Goal: Transaction & Acquisition: Purchase product/service

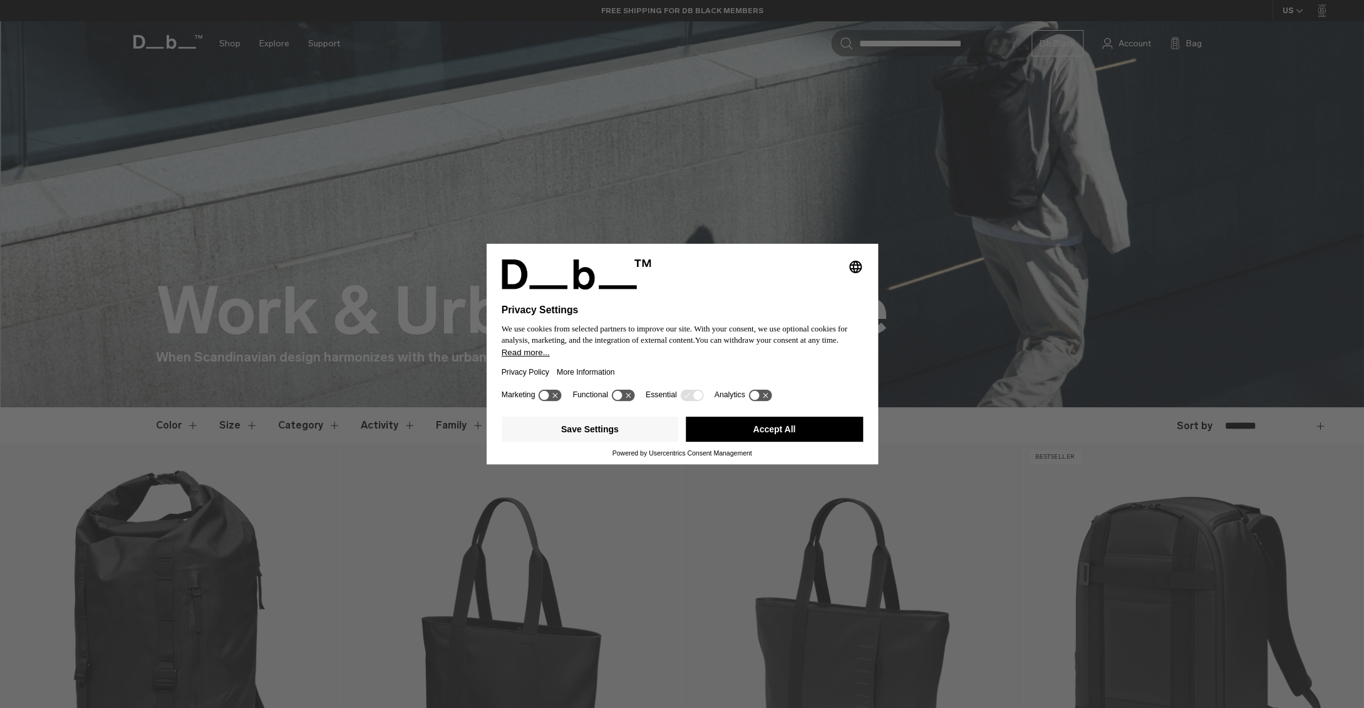
click at [554, 401] on icon at bounding box center [550, 395] width 23 height 12
click at [554, 400] on icon at bounding box center [555, 395] width 9 height 9
click at [603, 432] on button "Save Settings" at bounding box center [590, 429] width 177 height 25
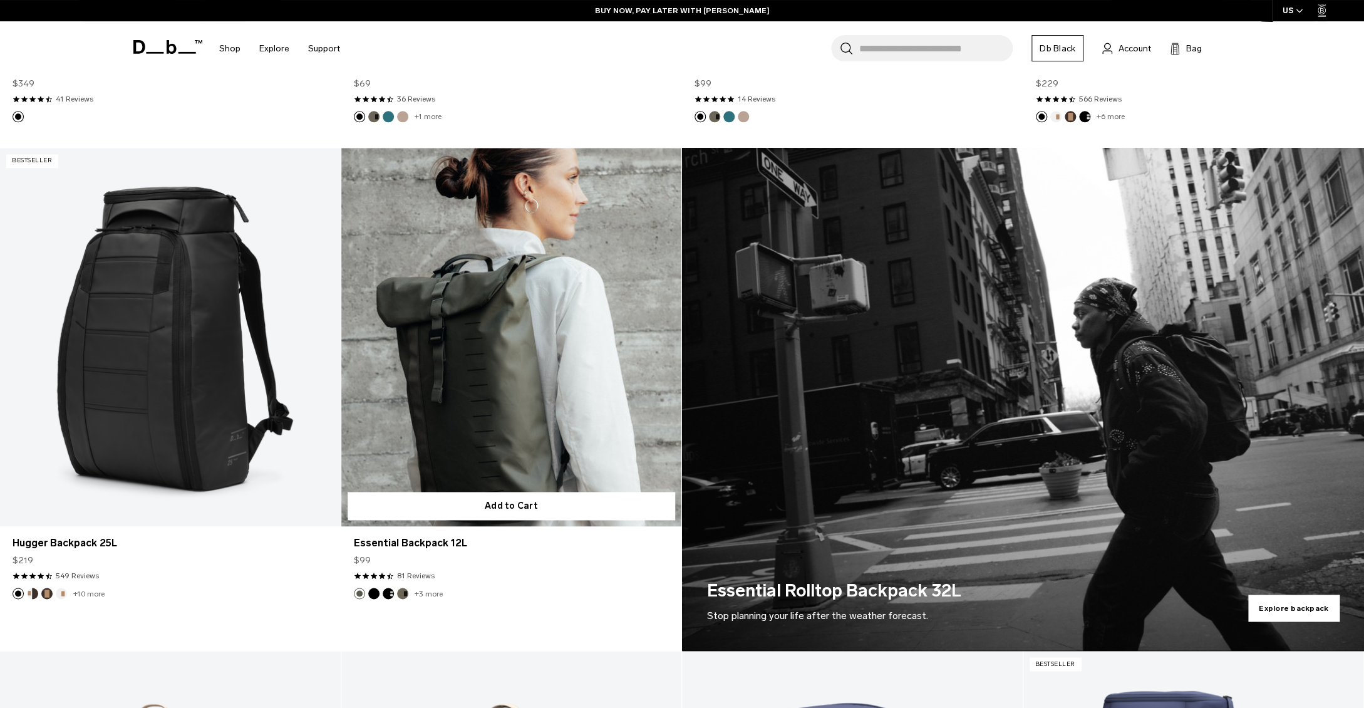
scroll to position [777, 0]
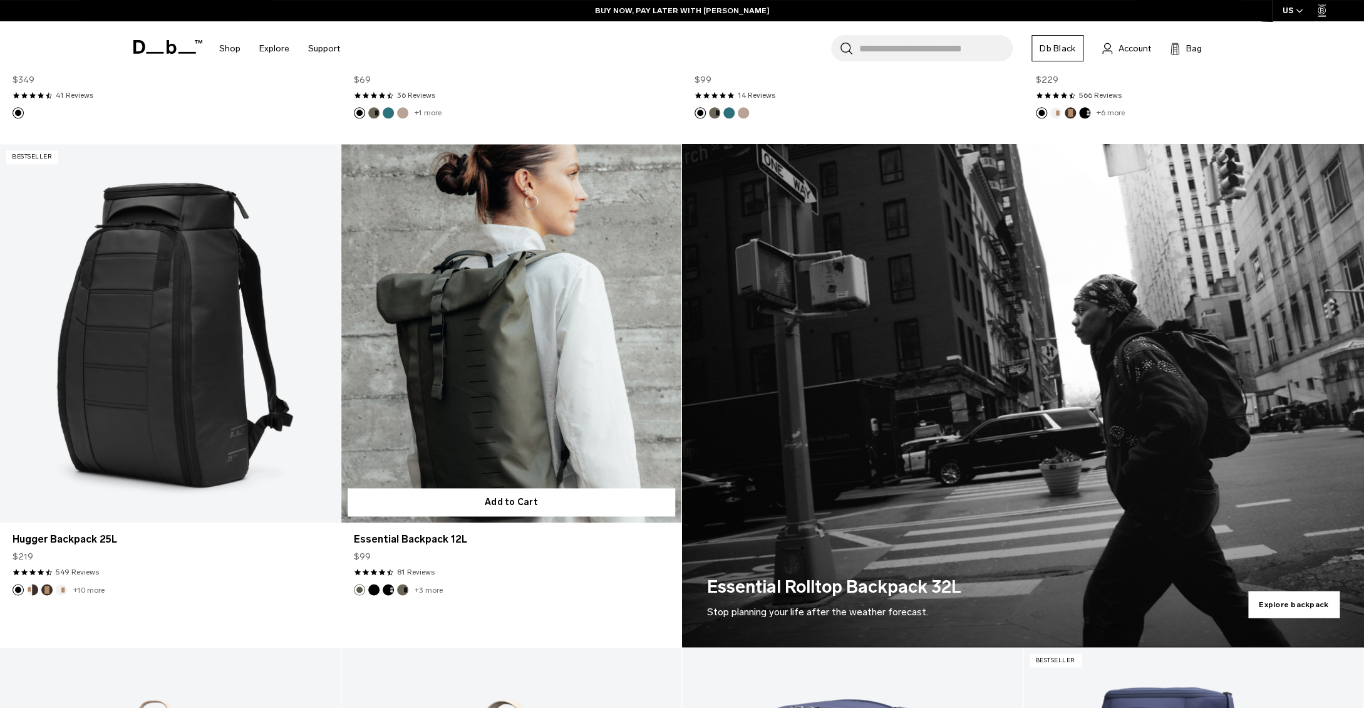
click at [492, 348] on link "Essential Backpack 12L" at bounding box center [511, 333] width 341 height 378
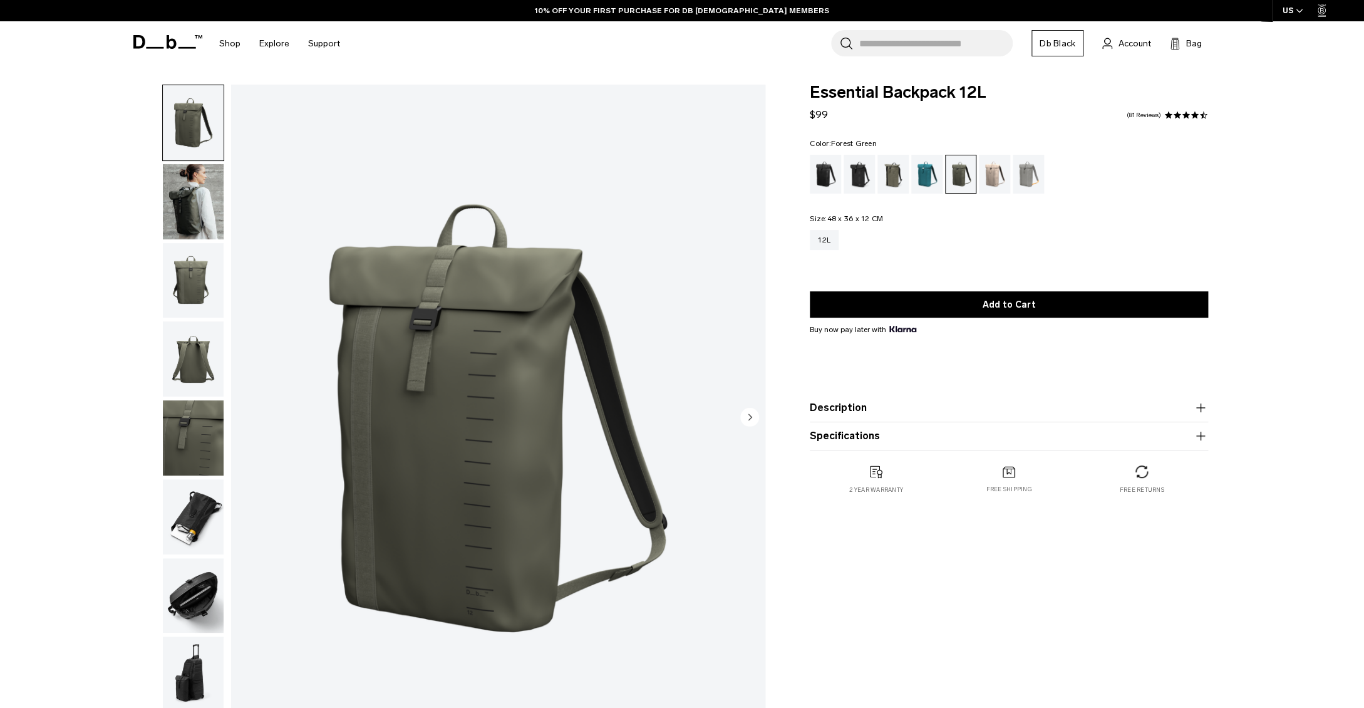
click at [885, 172] on div "Forest Green" at bounding box center [894, 174] width 32 height 39
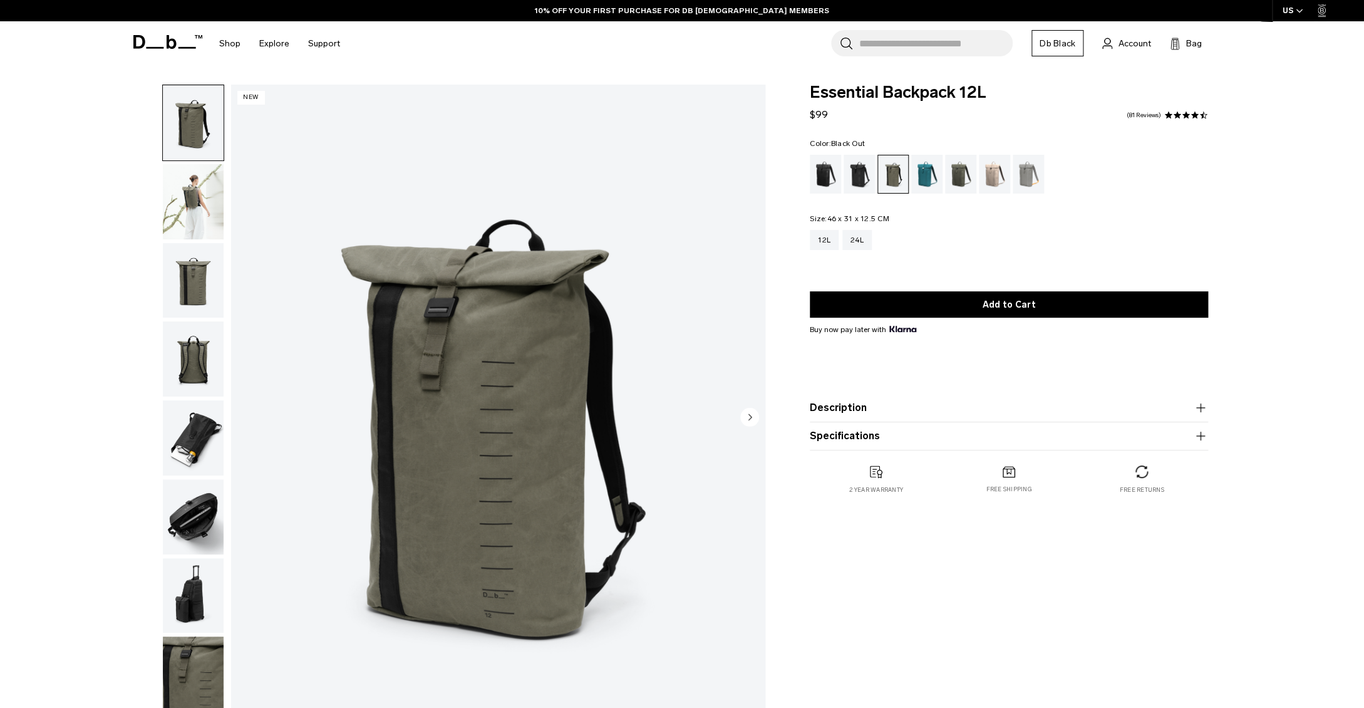
click at [816, 179] on div "Black Out" at bounding box center [826, 174] width 32 height 39
